Goal: Information Seeking & Learning: Compare options

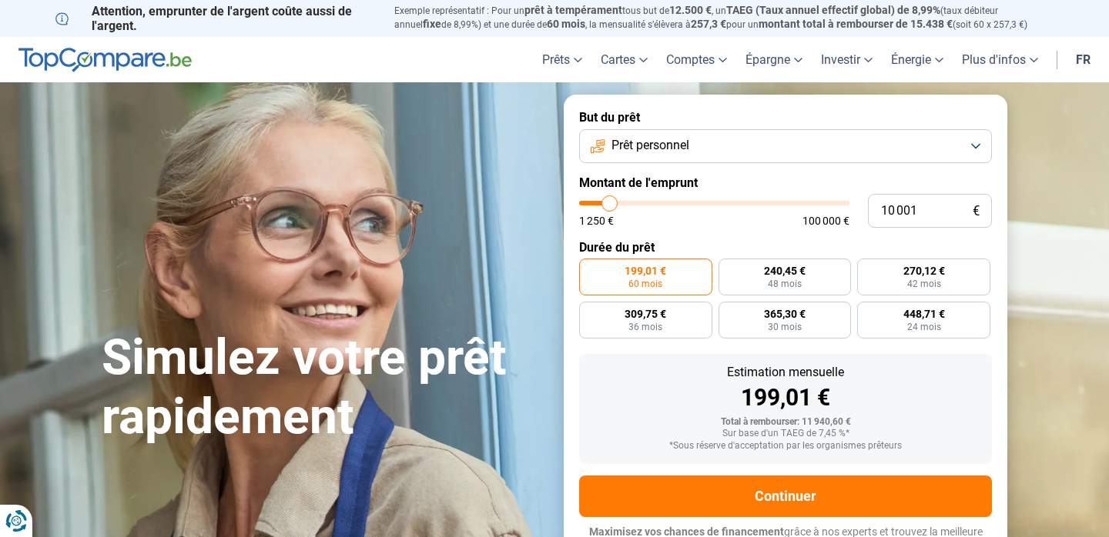
click at [889, 145] on button "Prêt personnel" at bounding box center [785, 146] width 413 height 34
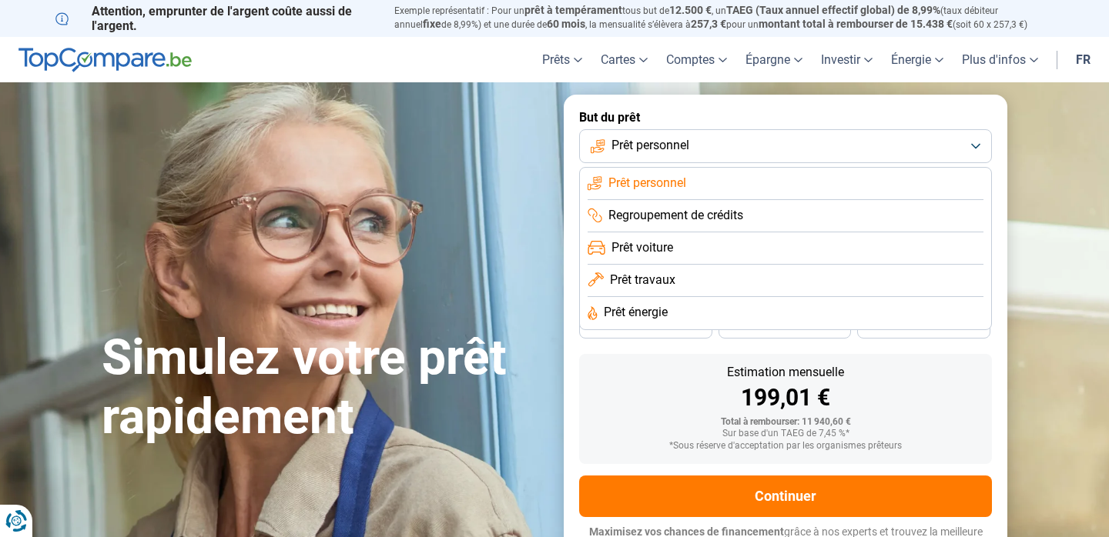
click at [795, 284] on li "Prêt travaux" at bounding box center [785, 281] width 396 height 32
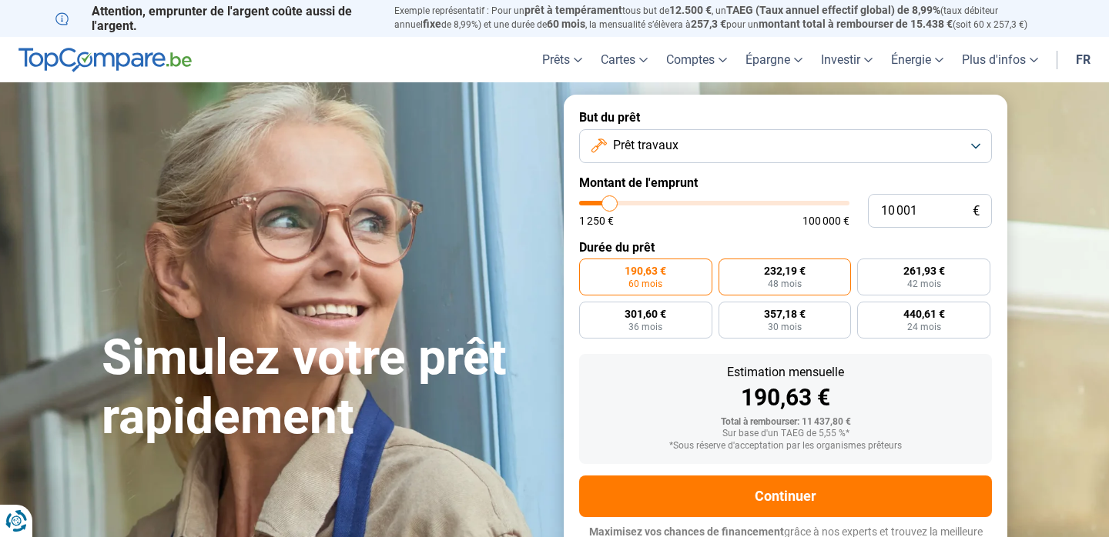
scroll to position [18, 0]
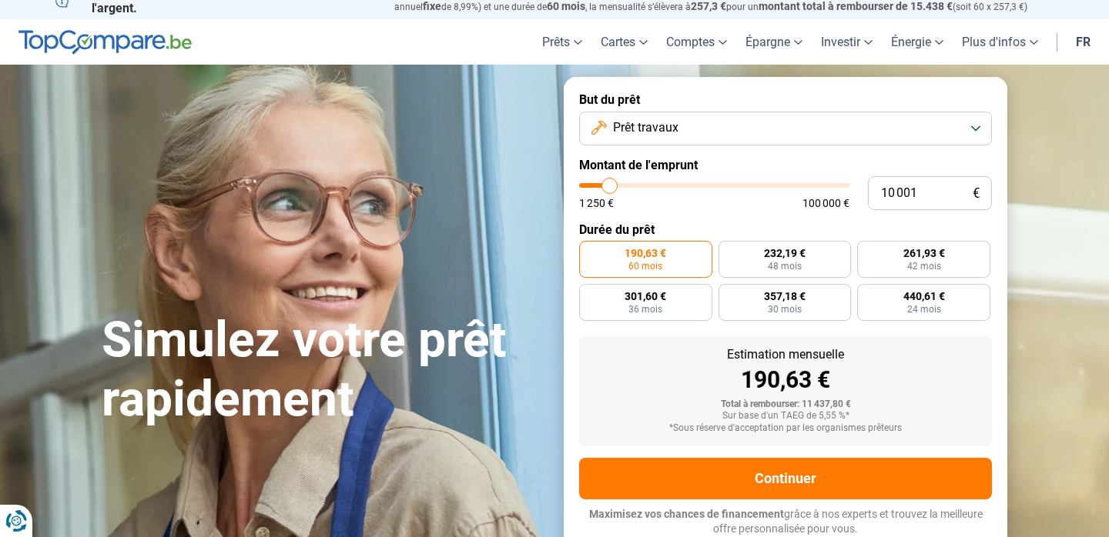
type input "10 250"
type input "10250"
type input "10 750"
type input "10750"
type input "11 500"
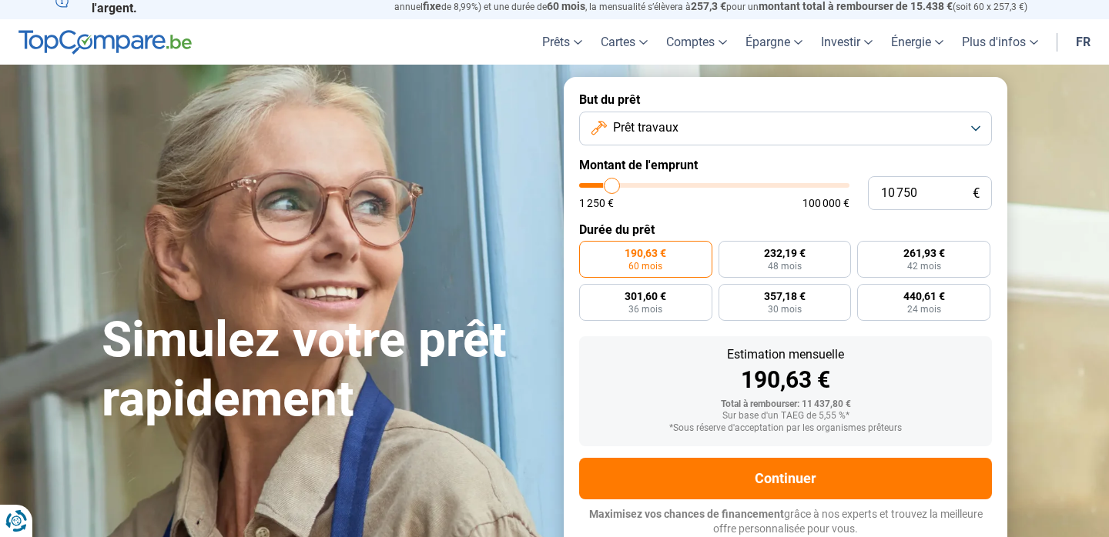
type input "11500"
type input "12 250"
type input "12250"
type input "13 000"
type input "13000"
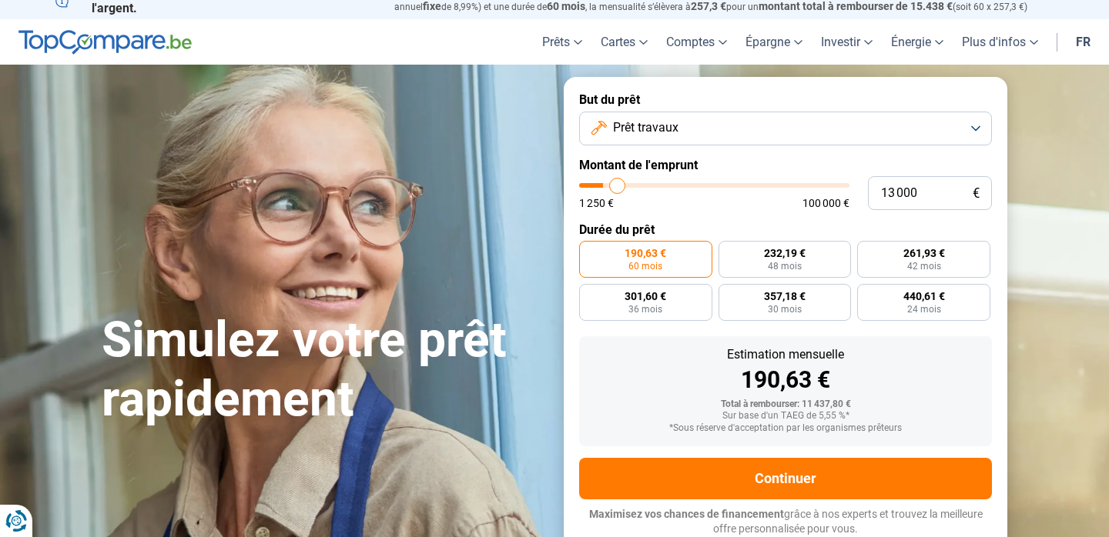
type input "14 000"
type input "14000"
type input "14 750"
type input "14750"
type input "15 750"
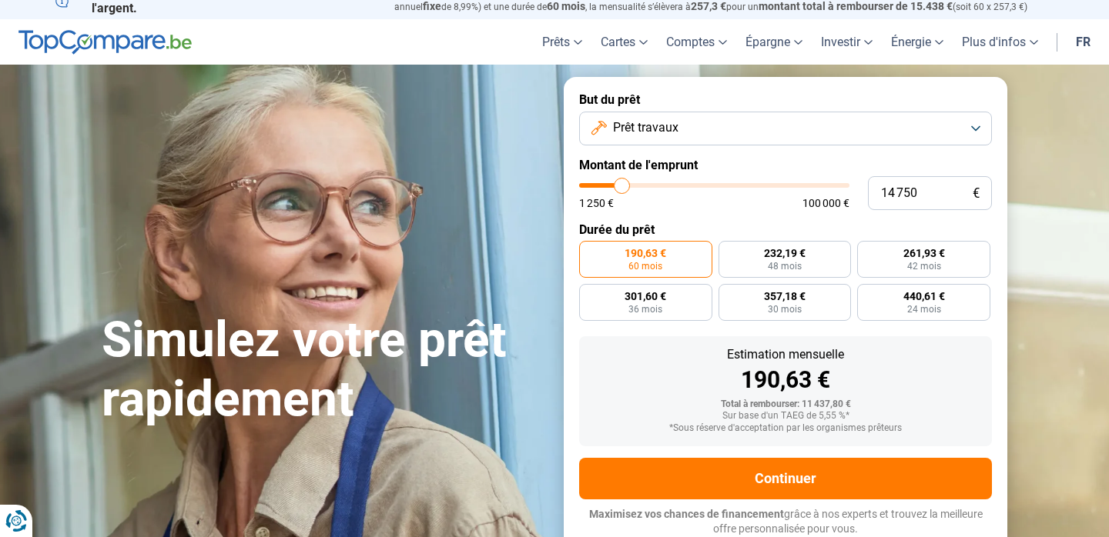
type input "15750"
type input "16 500"
type input "16500"
type input "17 250"
type input "17250"
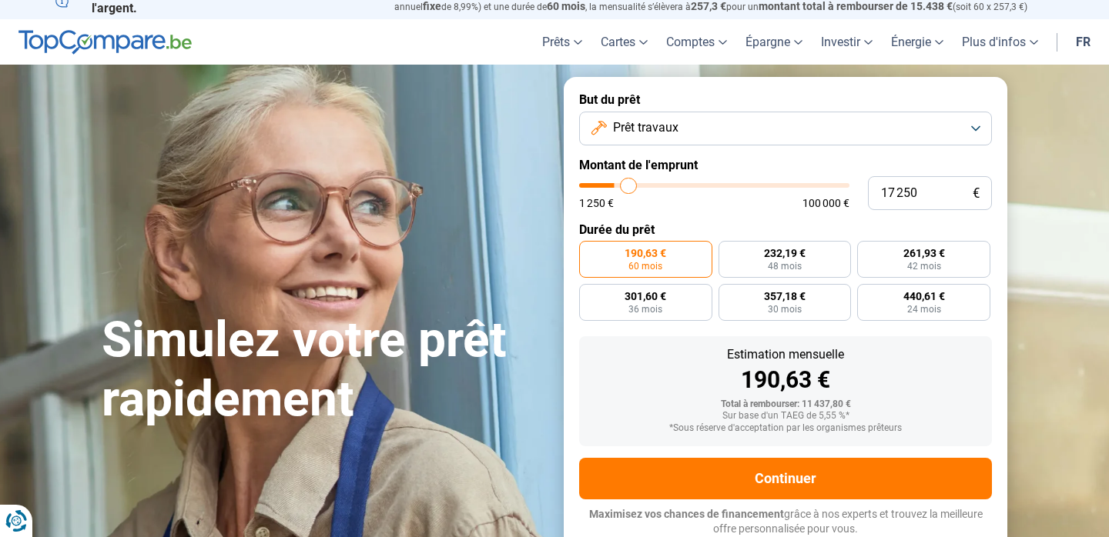
type input "17 750"
type input "17750"
type input "18 250"
type input "18250"
type input "19 000"
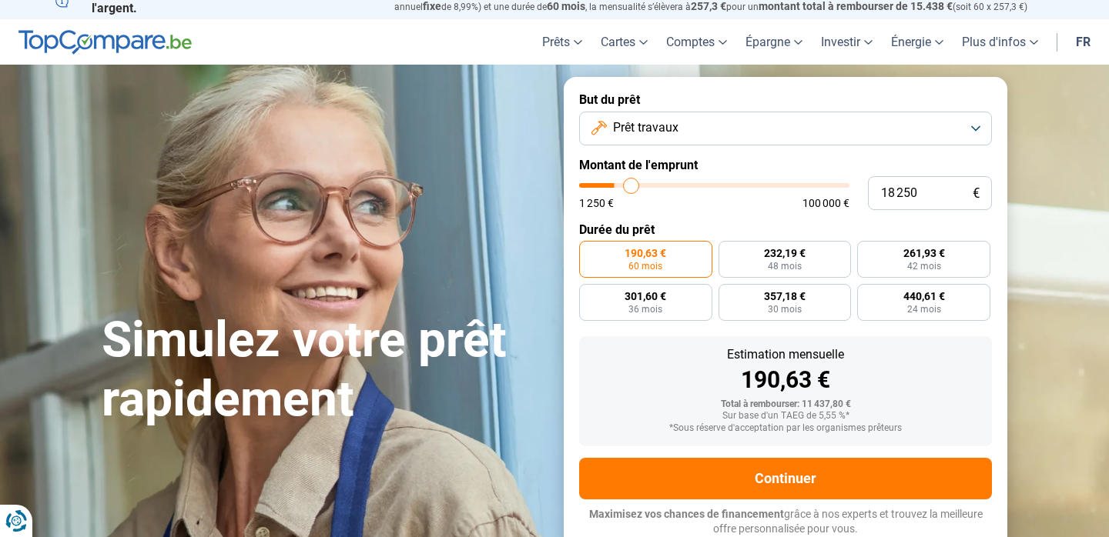
type input "19000"
type input "19 500"
type input "19500"
type input "20 000"
type input "20000"
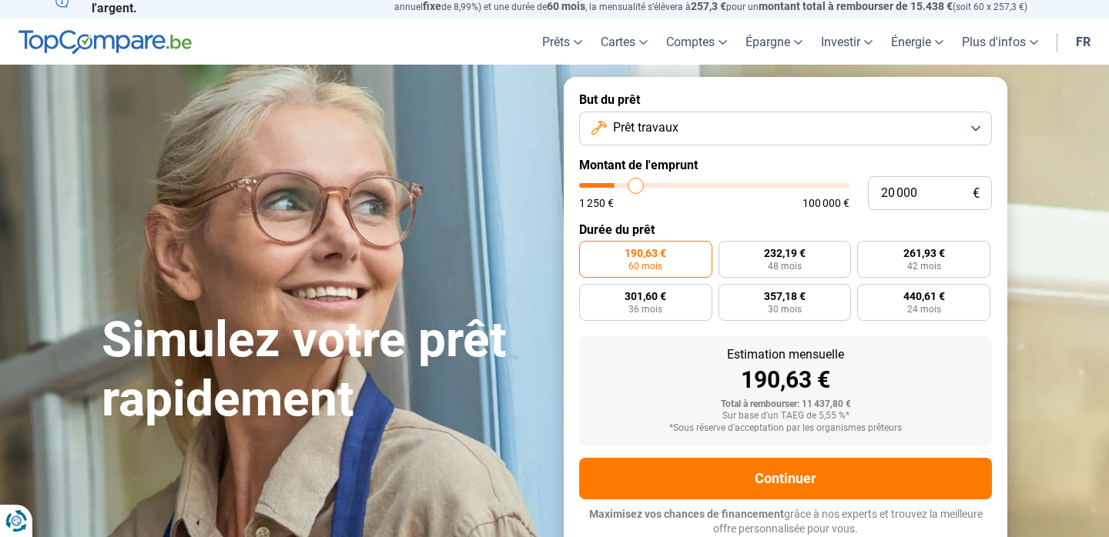
type input "20 500"
type input "20500"
type input "21 000"
type input "21000"
type input "21 750"
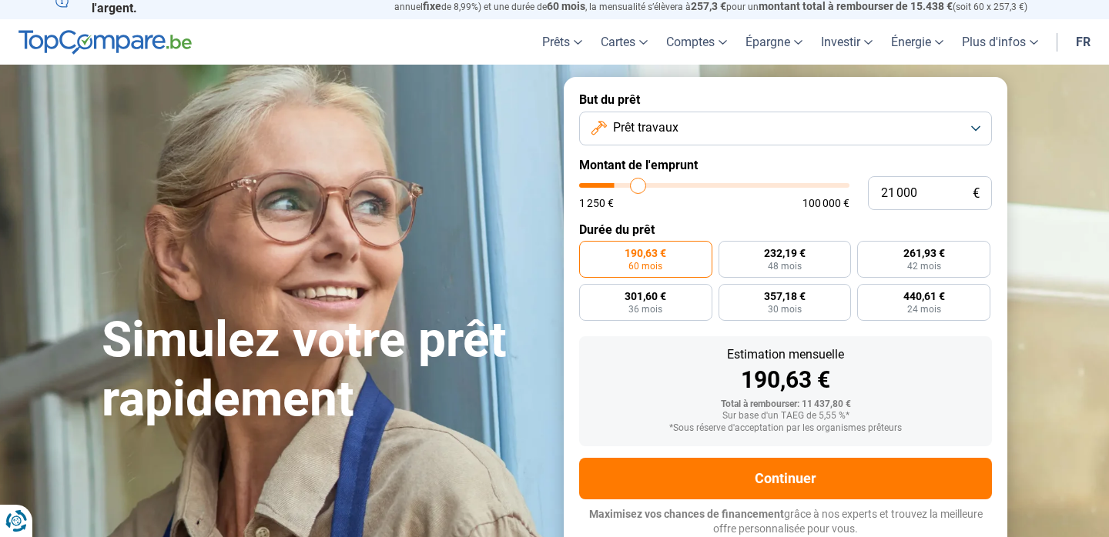
type input "21750"
type input "22 250"
type input "22250"
type input "22 750"
type input "22750"
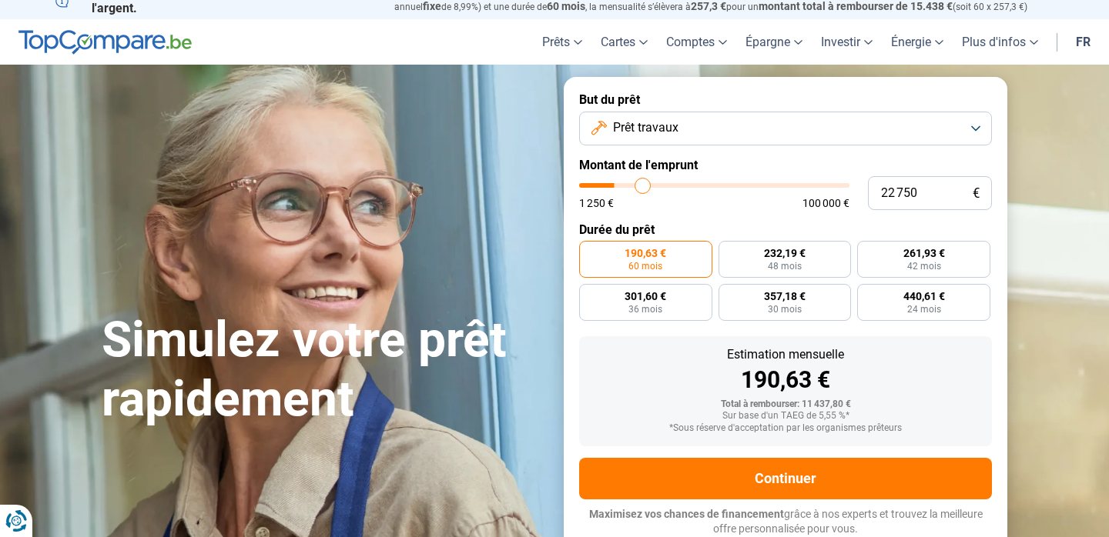
type input "23 250"
type input "23250"
type input "24 000"
type input "24000"
type input "24 750"
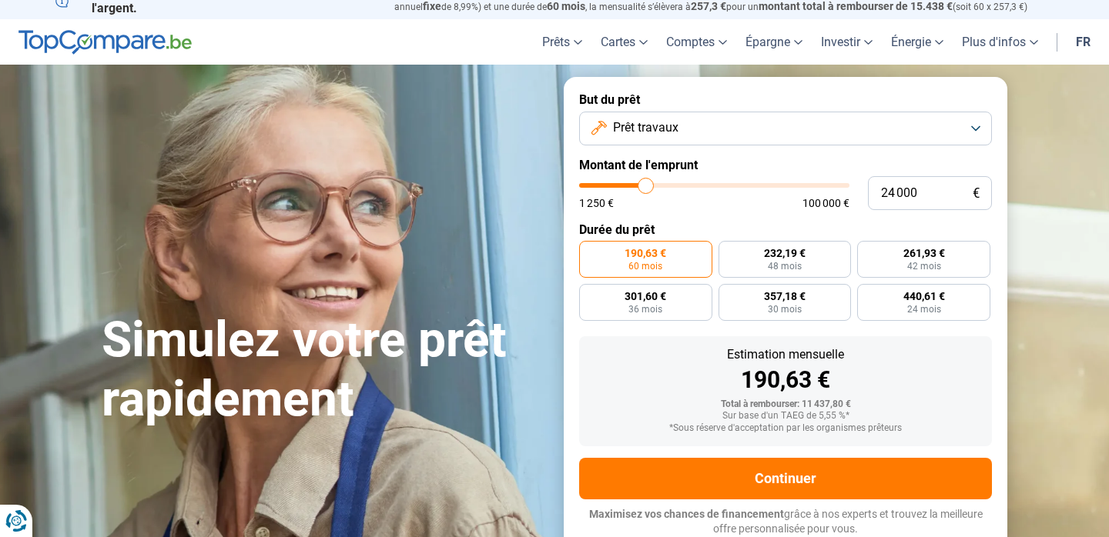
type input "24750"
type input "25 500"
type input "25500"
type input "26 000"
type input "26000"
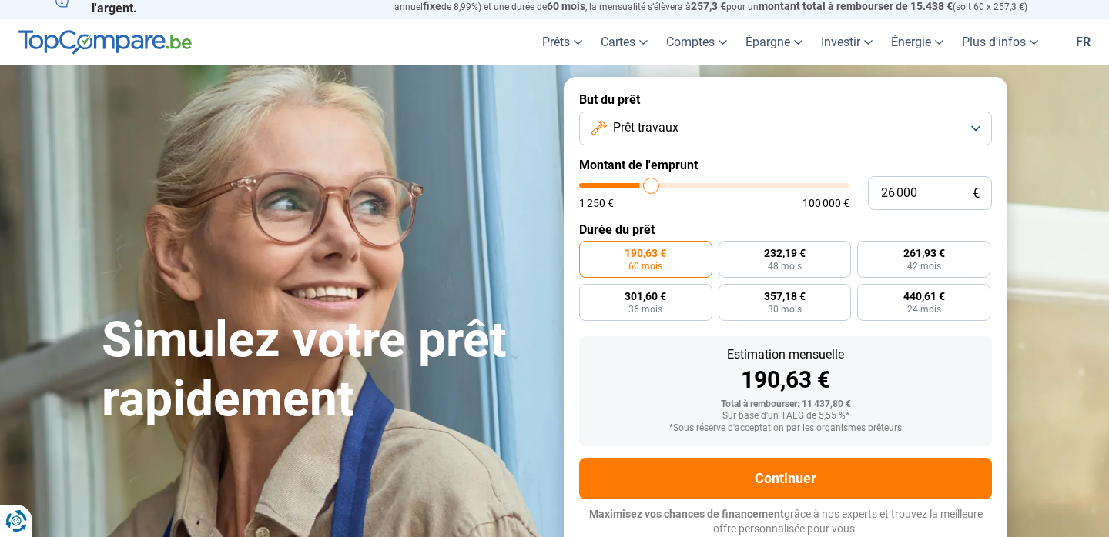
type input "26 500"
type input "26500"
type input "27 000"
type input "27000"
type input "27 250"
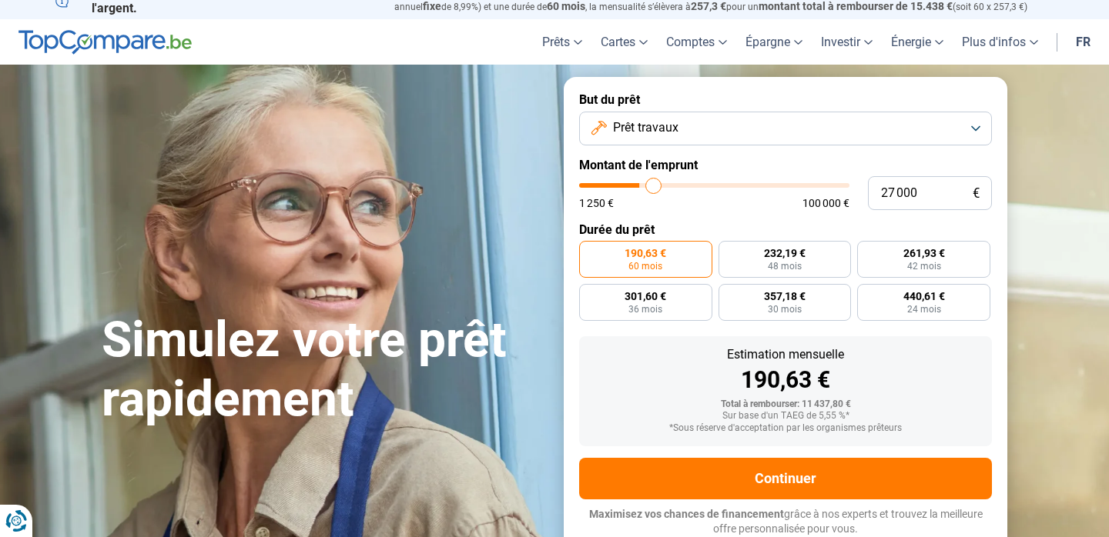
type input "27250"
type input "27 750"
type input "27750"
type input "28 250"
type input "28250"
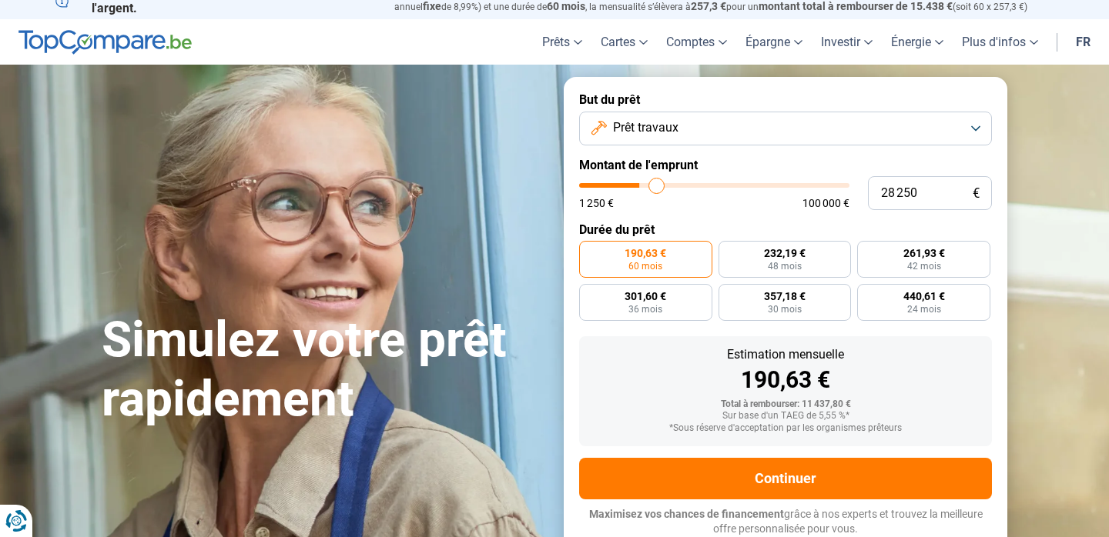
type input "28 500"
type input "28500"
type input "28 750"
type input "28750"
type input "29 000"
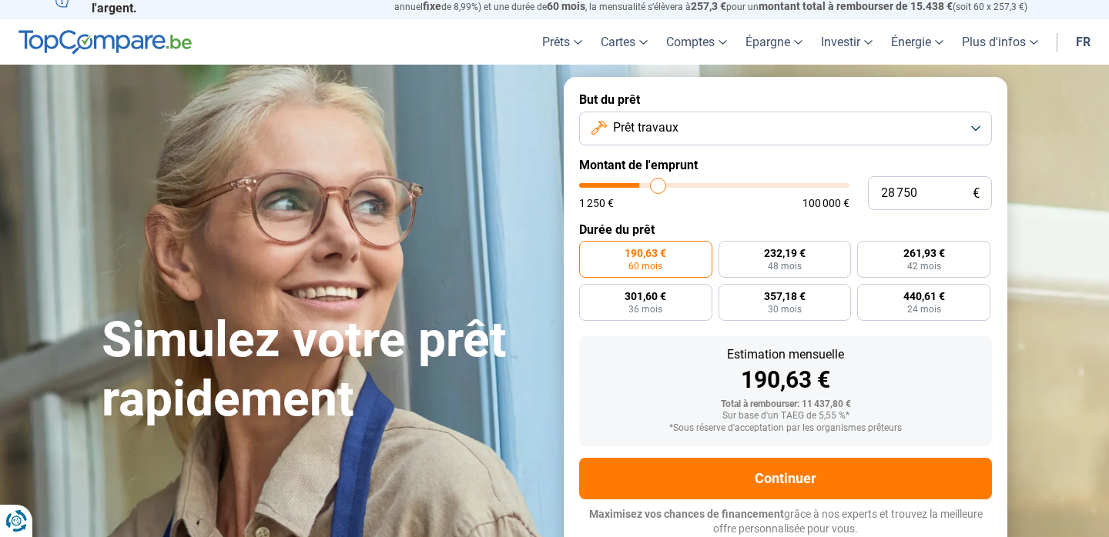
type input "29000"
type input "29 250"
type input "29250"
type input "29 500"
type input "29500"
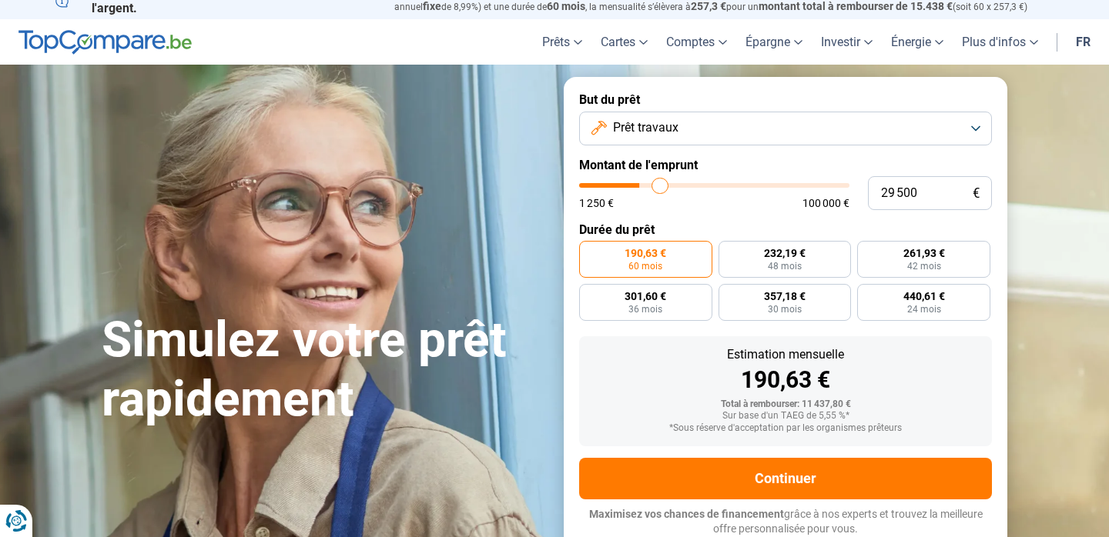
type input "29 750"
type input "29750"
type input "30 000"
type input "30000"
type input "30 250"
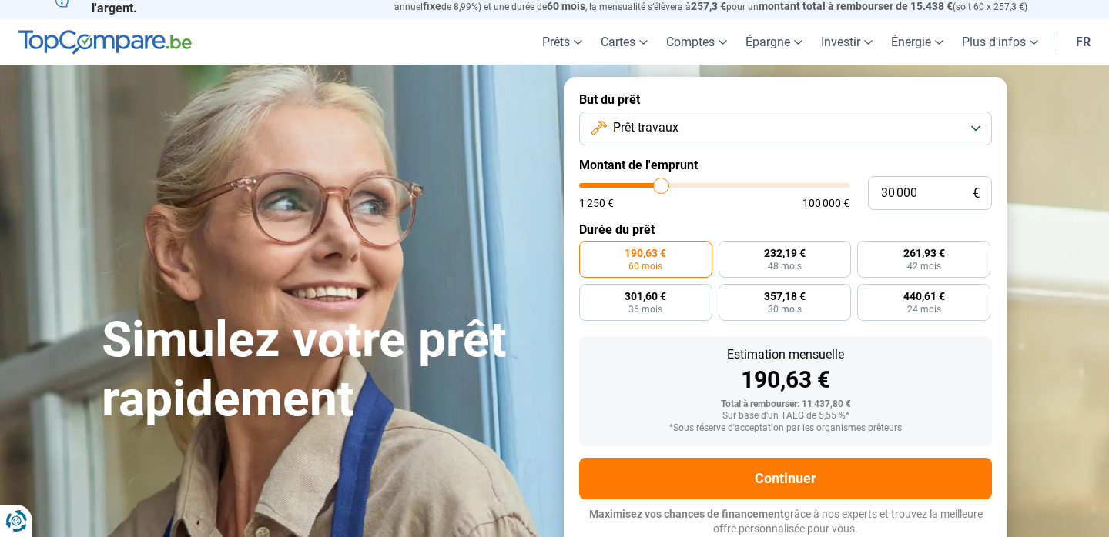
type input "30250"
type input "30 500"
type input "30500"
type input "30 750"
type input "30750"
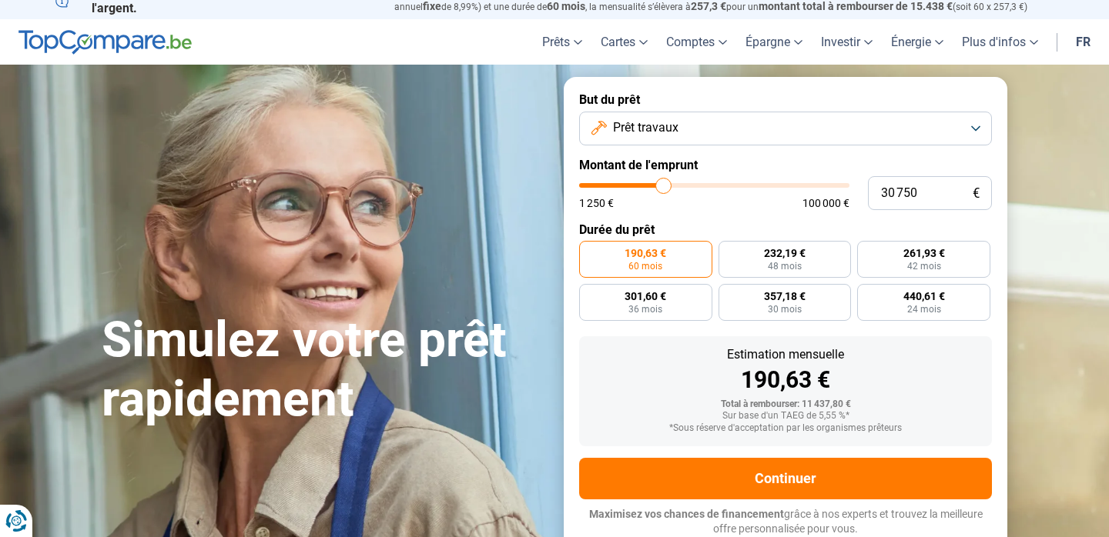
type input "31 000"
type input "31000"
type input "31 250"
type input "31250"
type input "31 500"
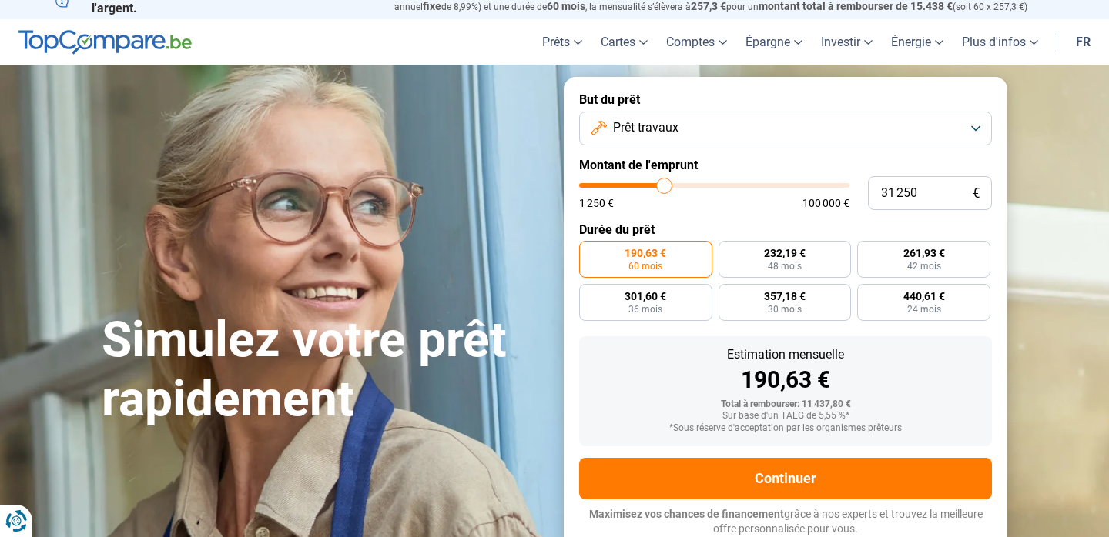
type input "31500"
type input "31 750"
type input "31750"
type input "32 000"
type input "32000"
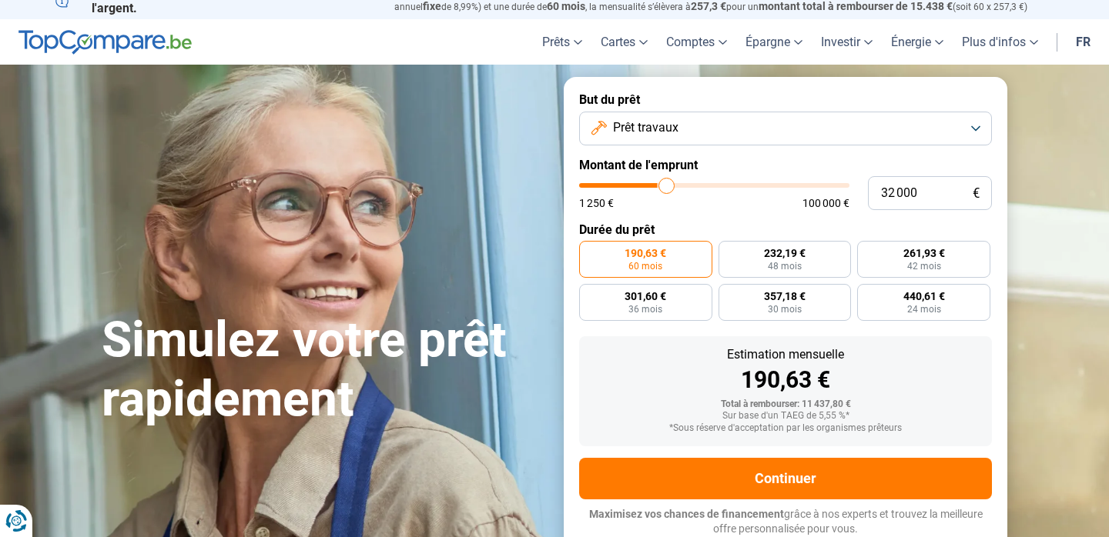
type input "32 250"
type input "32250"
type input "32 500"
type input "32500"
type input "32 750"
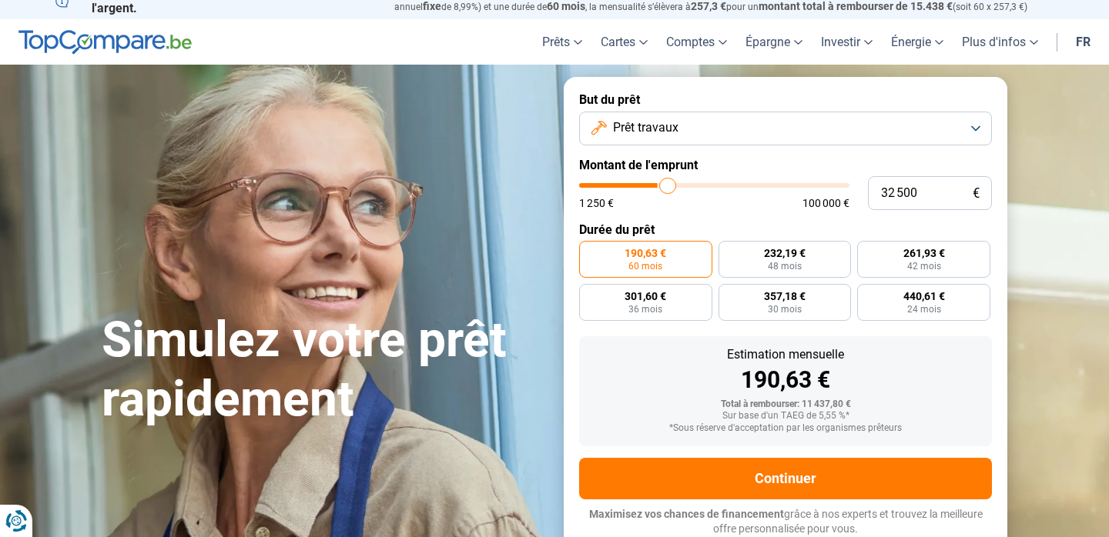
type input "32750"
type input "33 000"
type input "33000"
type input "33 250"
type input "33250"
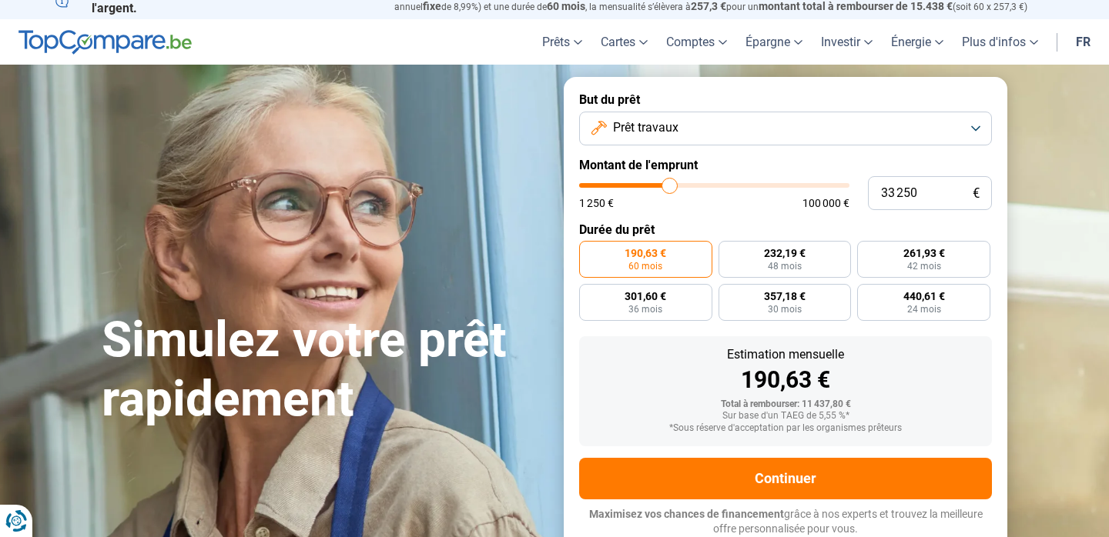
type input "33 500"
type input "33500"
type input "33 250"
type input "33250"
type input "33 000"
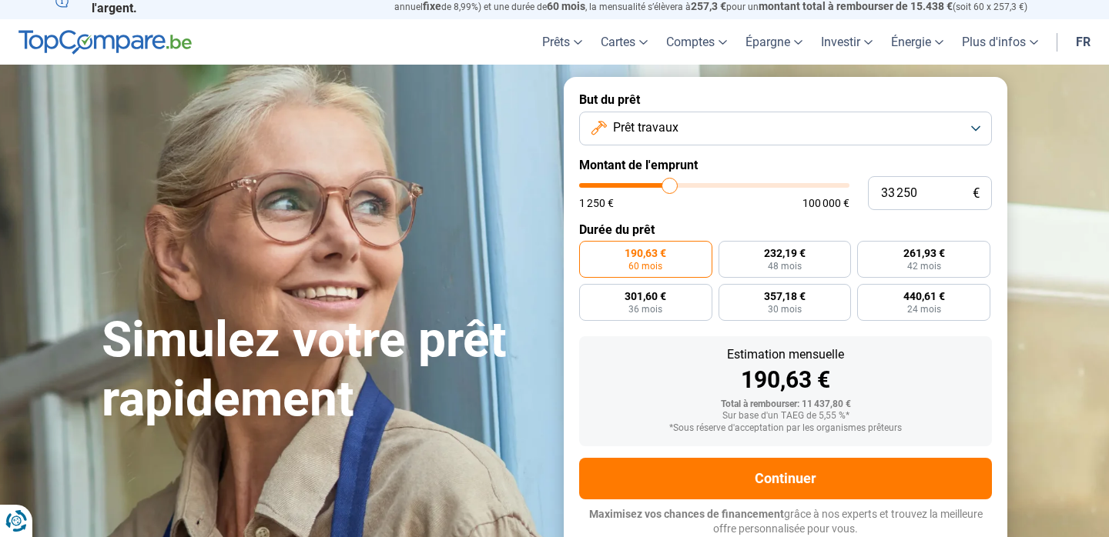
type input "33000"
type input "32 750"
type input "32750"
type input "32 500"
type input "32500"
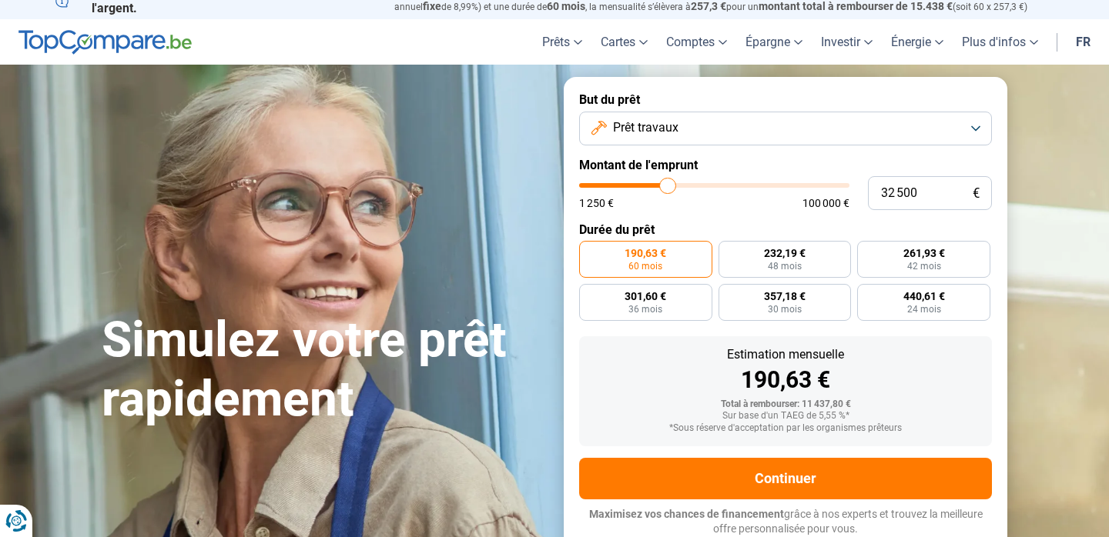
type input "32 250"
type input "32250"
type input "32 000"
type input "32000"
type input "31 750"
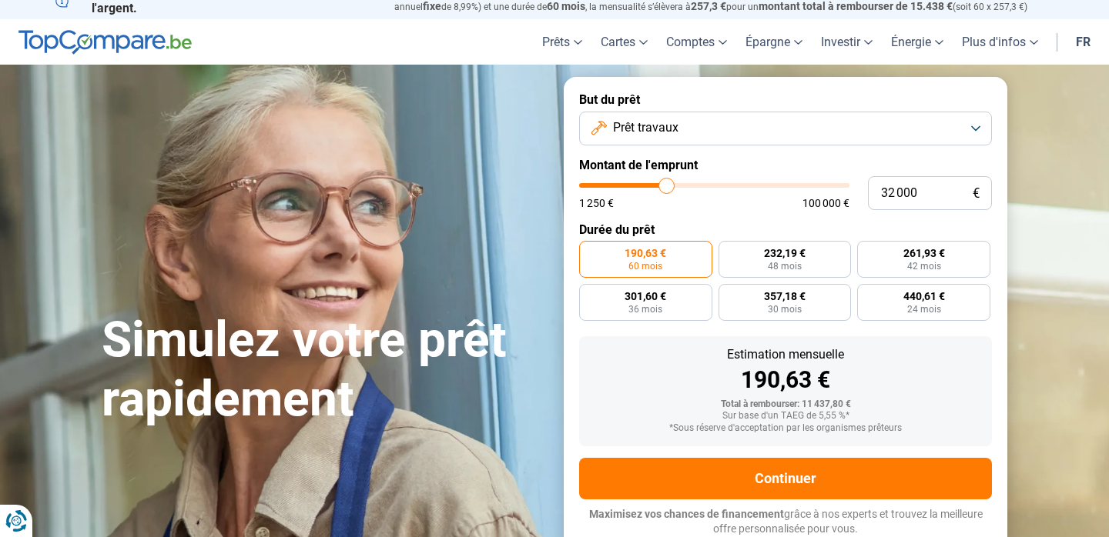
type input "31750"
type input "31 500"
type input "31500"
type input "31 250"
type input "31250"
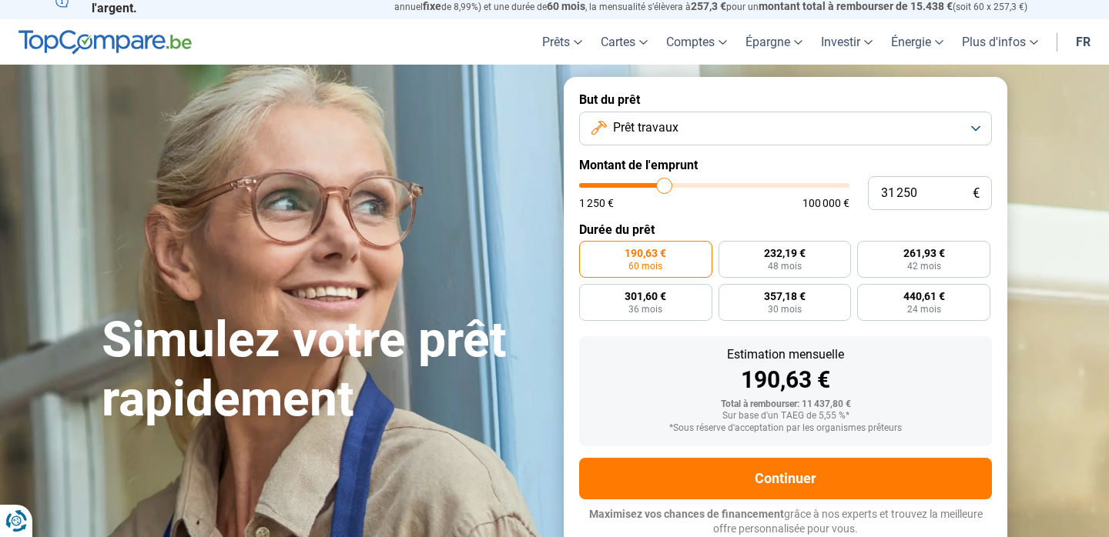
type input "31 000"
type input "31000"
type input "30 750"
drag, startPoint x: 611, startPoint y: 183, endPoint x: 663, endPoint y: 187, distance: 52.5
type input "30750"
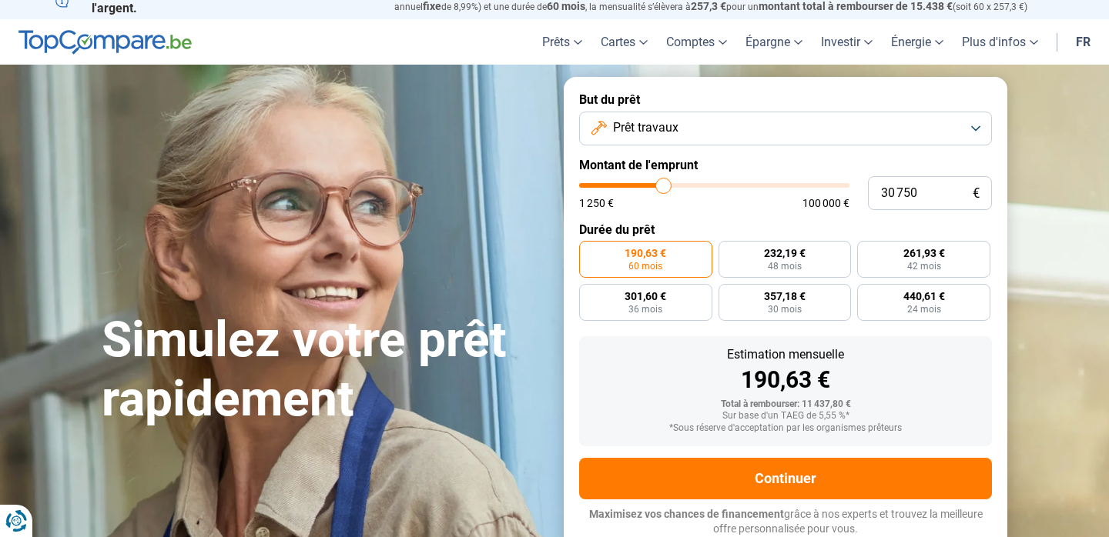
click at [663, 187] on input "range" at bounding box center [714, 185] width 270 height 5
radio input "false"
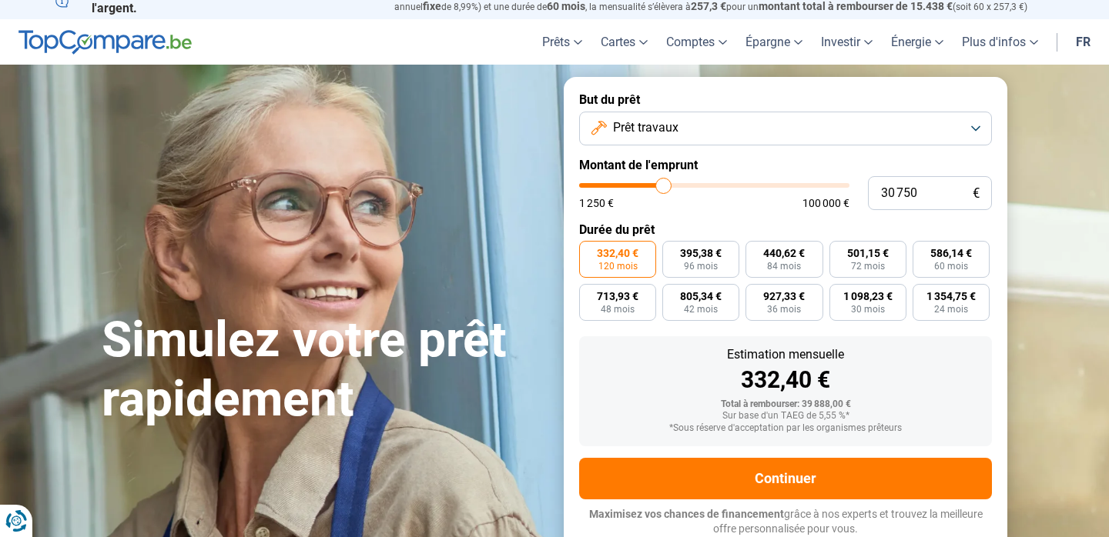
type input "30 500"
type input "30500"
type input "30 250"
type input "30250"
type input "30 000"
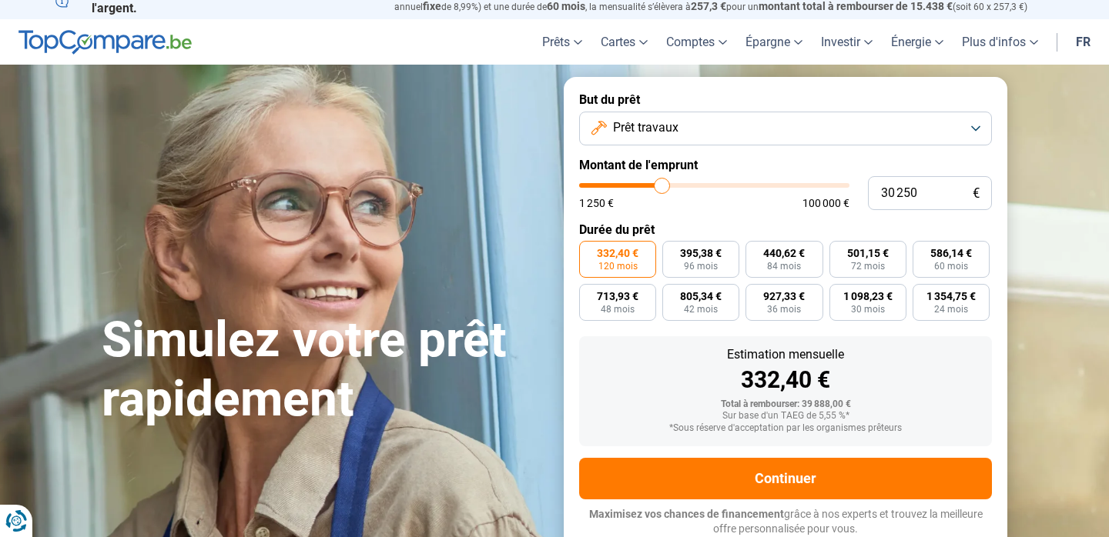
type input "30000"
type input "29 750"
type input "29750"
type input "29 500"
type input "29500"
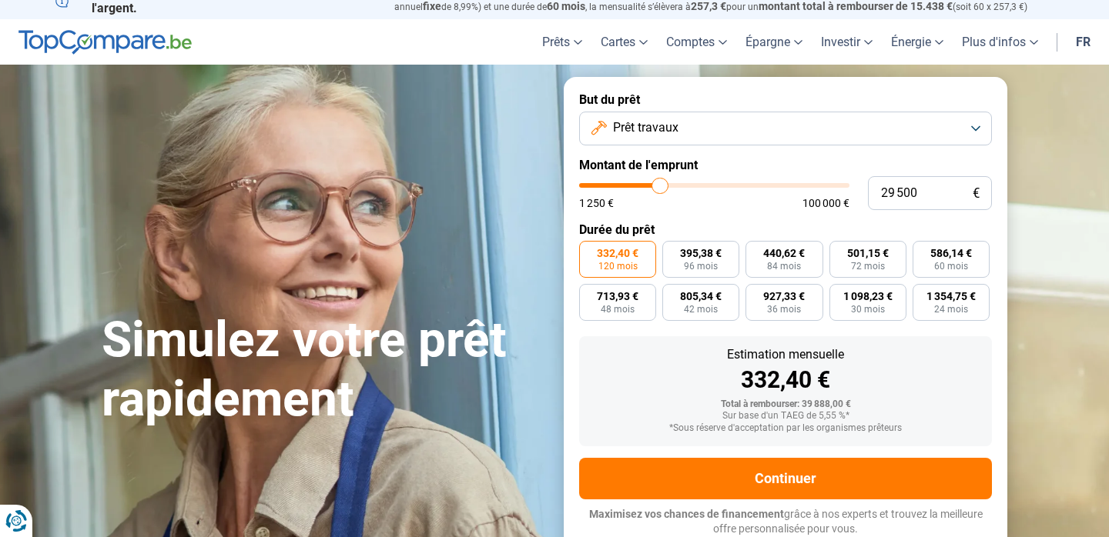
type input "29 750"
type input "29750"
type input "30 000"
type input "30000"
type input "30 250"
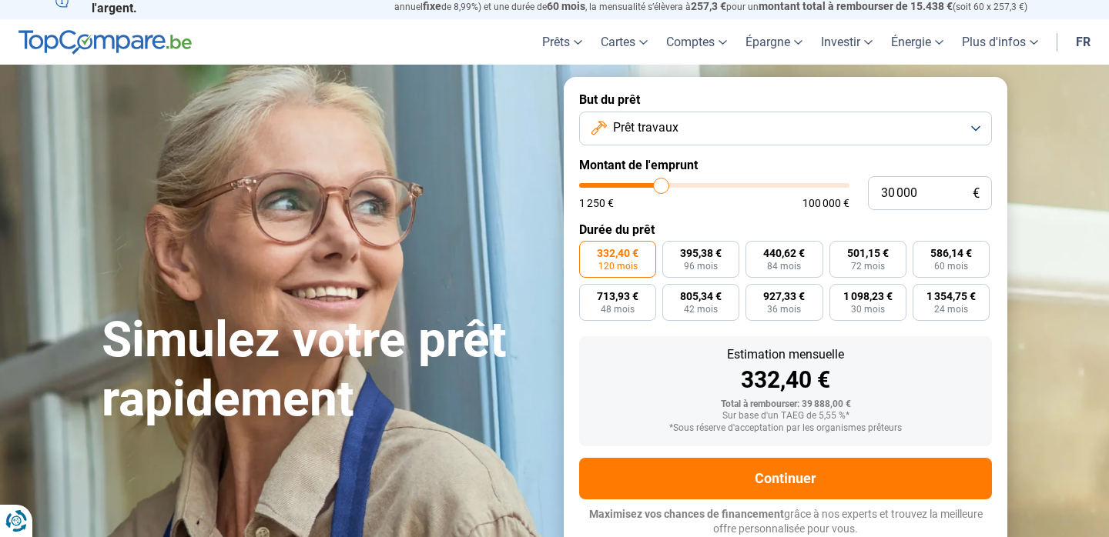
type input "30250"
type input "30 500"
type input "30500"
type input "30 250"
type input "30250"
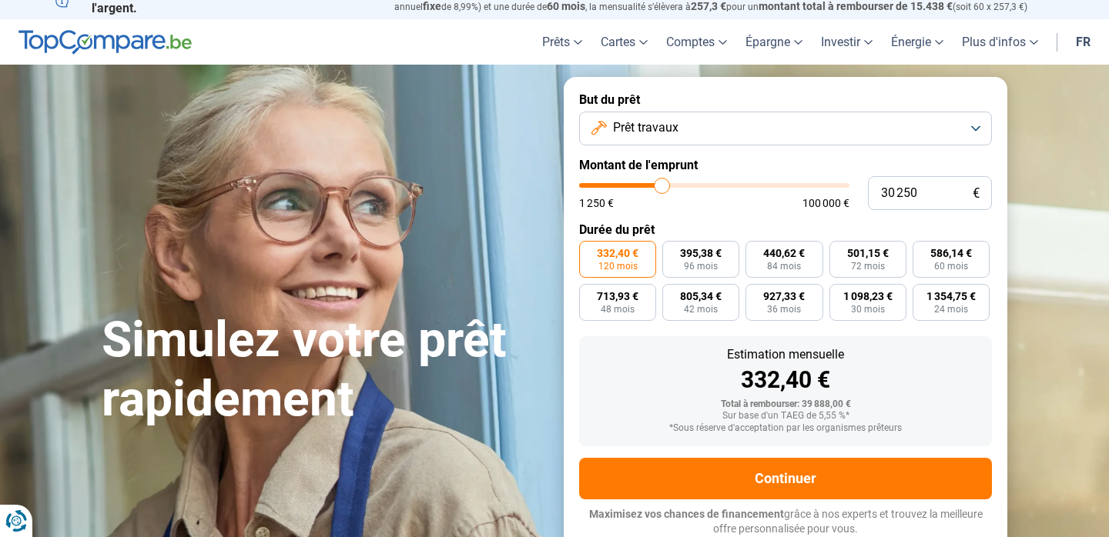
type input "30 000"
type input "30000"
click at [661, 188] on input "range" at bounding box center [714, 185] width 270 height 5
click at [735, 135] on button "Prêt travaux" at bounding box center [785, 129] width 413 height 34
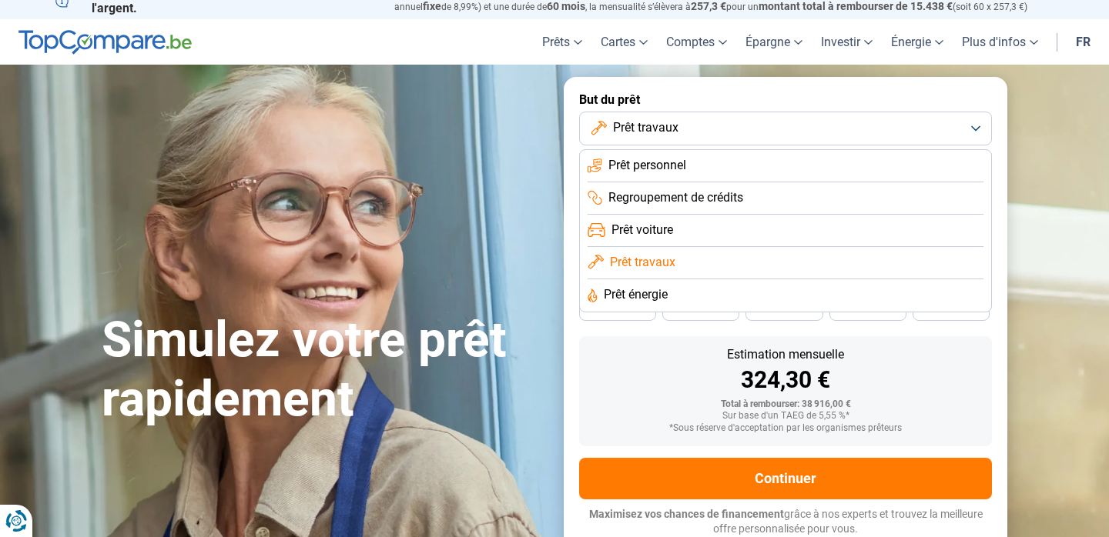
click at [704, 176] on li "Prêt personnel" at bounding box center [785, 166] width 396 height 32
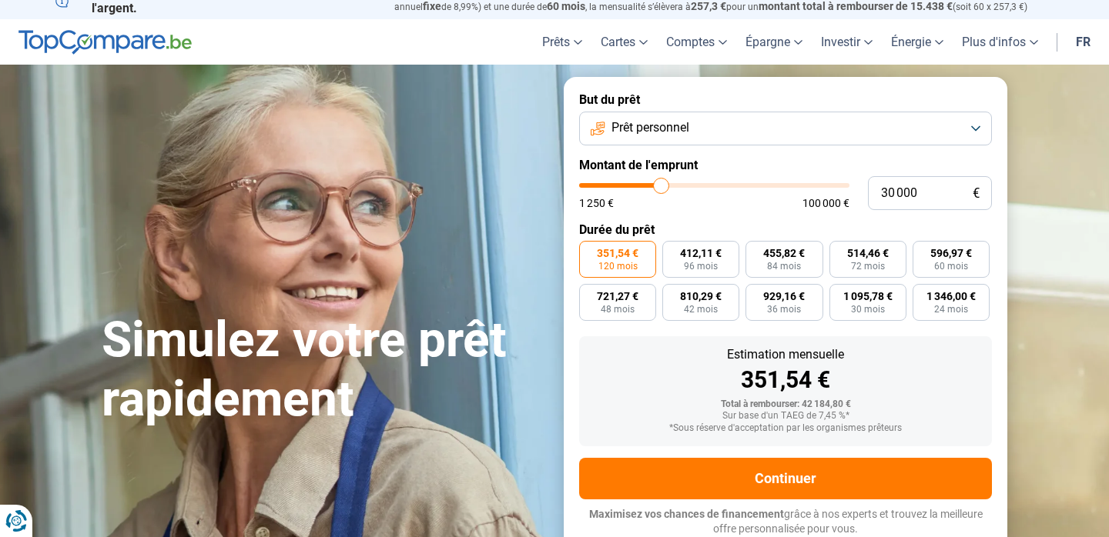
click at [725, 132] on button "Prêt personnel" at bounding box center [785, 129] width 413 height 34
